Goal: Browse casually: Explore the website without a specific task or goal

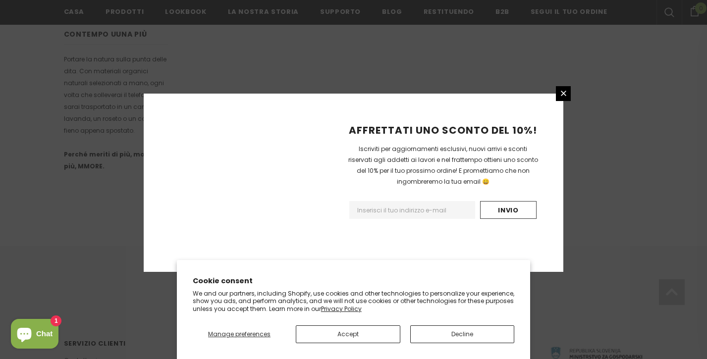
scroll to position [656, 0]
